Goal: Information Seeking & Learning: Learn about a topic

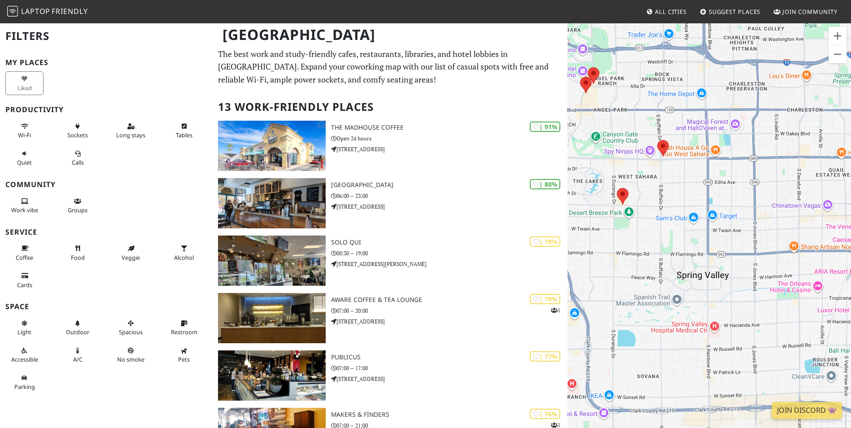
drag, startPoint x: 620, startPoint y: 256, endPoint x: 675, endPoint y: 289, distance: 63.6
click at [675, 289] on div at bounding box center [710, 236] width 284 height 428
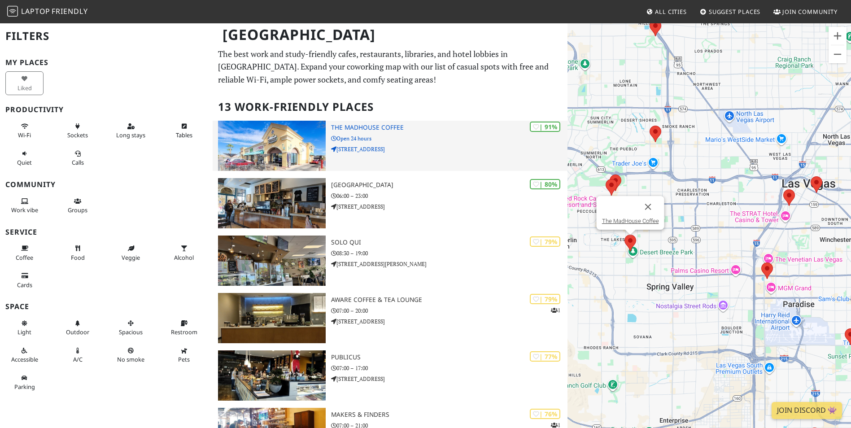
click at [295, 154] on img at bounding box center [271, 146] width 107 height 50
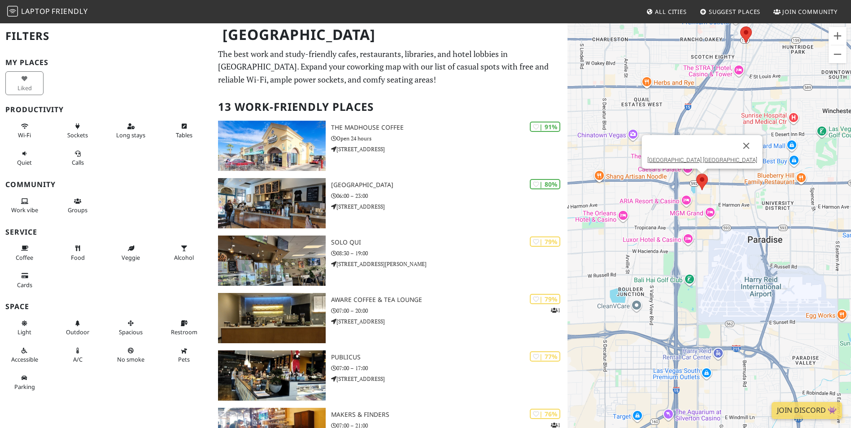
click at [705, 179] on img at bounding box center [702, 182] width 12 height 17
click at [702, 160] on link "Paris Las Vegas" at bounding box center [702, 160] width 110 height 7
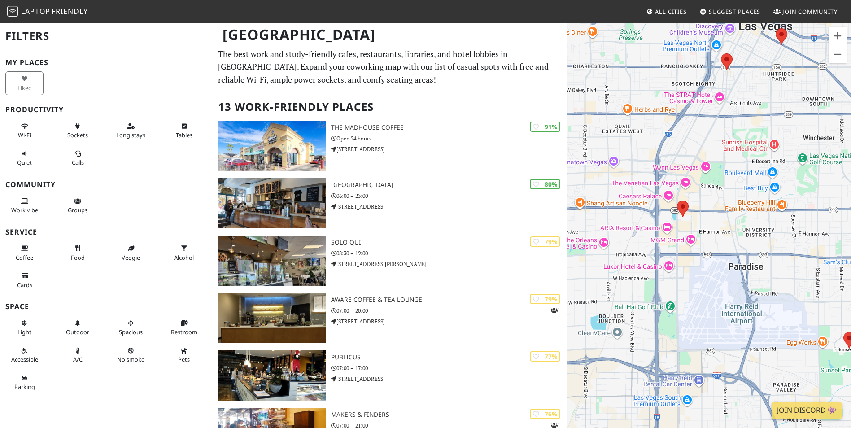
drag, startPoint x: 643, startPoint y: 253, endPoint x: 666, endPoint y: 235, distance: 28.8
click at [666, 228] on div at bounding box center [710, 236] width 284 height 428
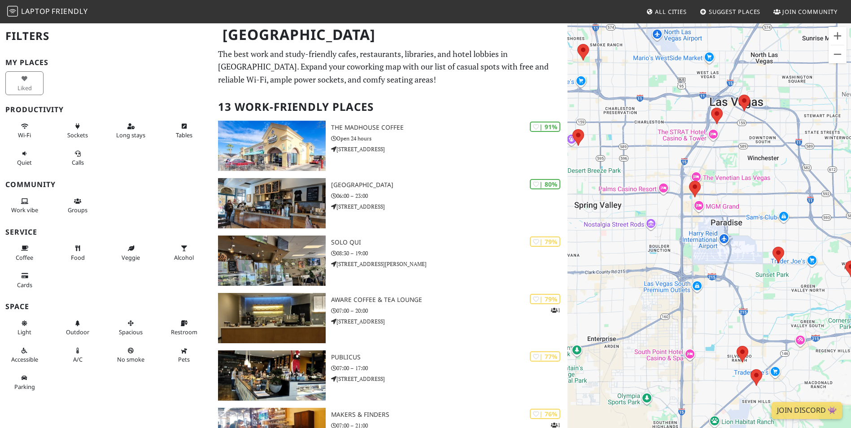
drag, startPoint x: 705, startPoint y: 278, endPoint x: 686, endPoint y: 249, distance: 35.3
click at [686, 249] on div at bounding box center [710, 236] width 284 height 428
